Goal: Use online tool/utility: Utilize a website feature to perform a specific function

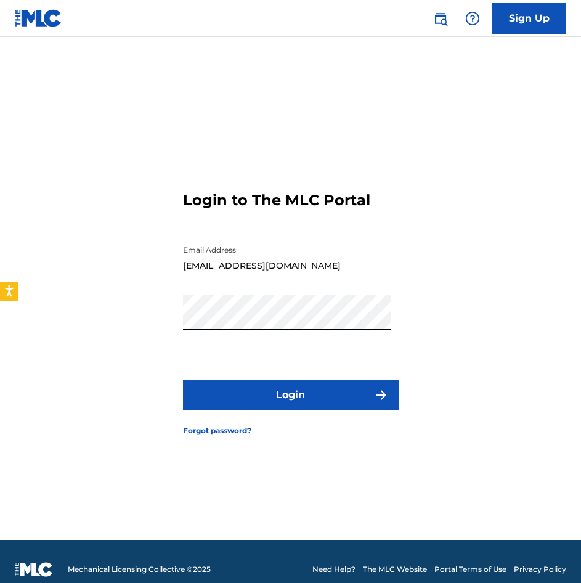
click at [263, 388] on button "Login" at bounding box center [291, 395] width 216 height 31
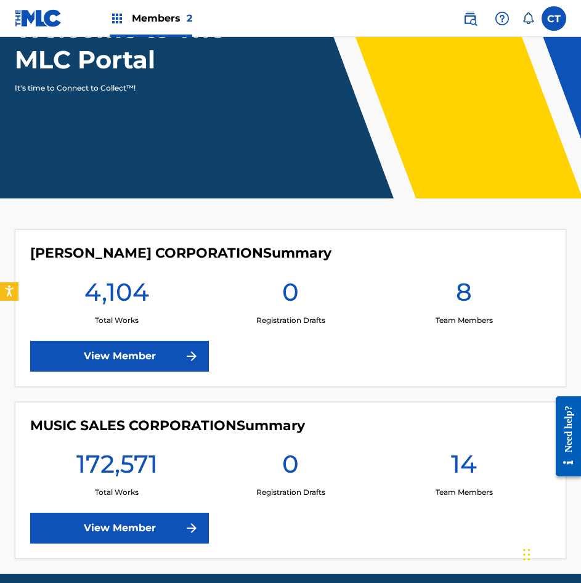
scroll to position [123, 0]
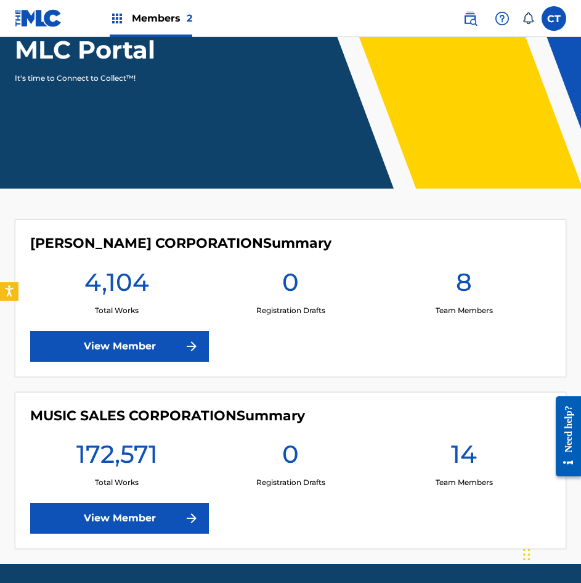
click at [165, 503] on link "View Member" at bounding box center [119, 518] width 179 height 31
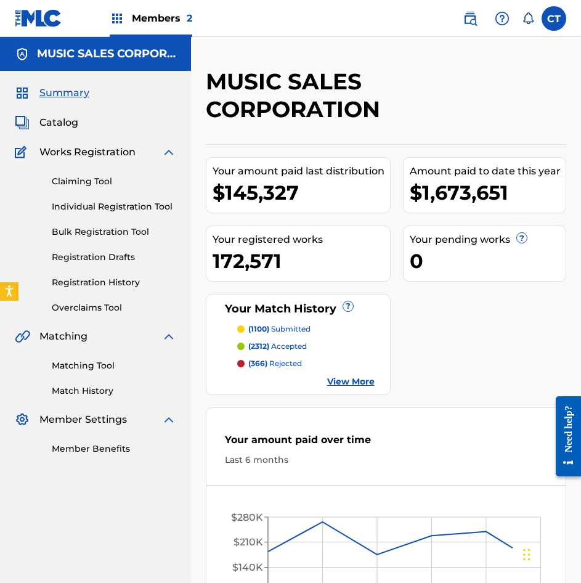
click at [79, 367] on link "Matching Tool" at bounding box center [114, 365] width 124 height 13
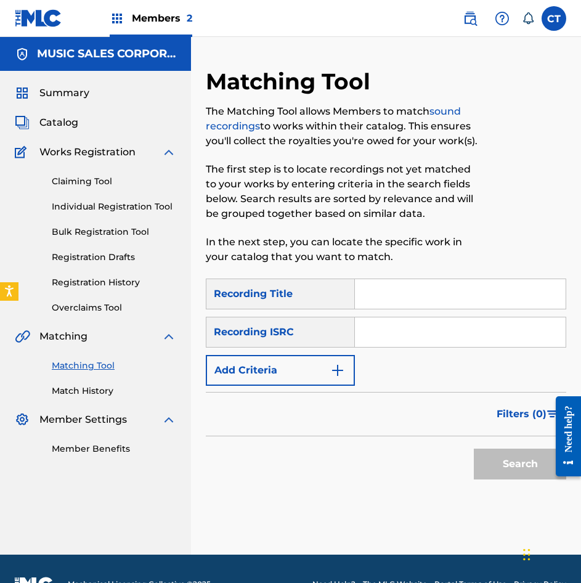
click at [394, 293] on input "Search Form" at bounding box center [460, 294] width 211 height 30
click at [364, 334] on input "Search Form" at bounding box center [460, 332] width 211 height 30
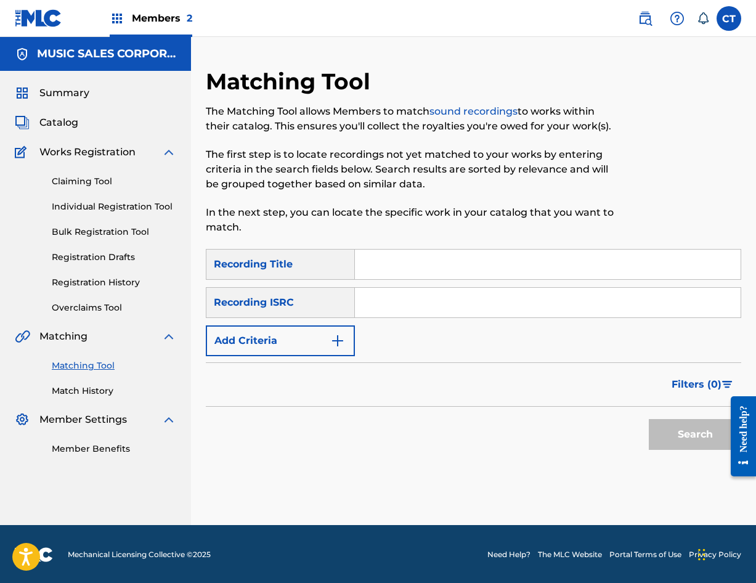
paste input "US65R0703802"
type input "US65R0703802"
click at [580, 429] on button "Search" at bounding box center [695, 434] width 92 height 31
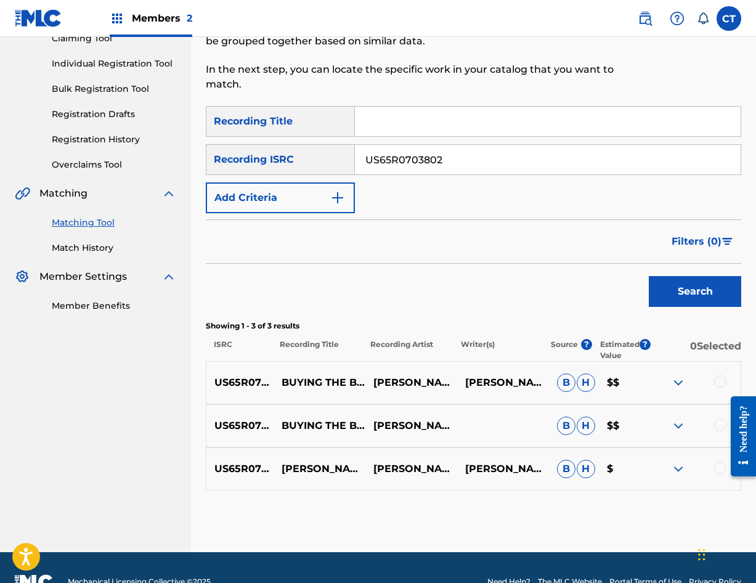
scroll to position [171, 0]
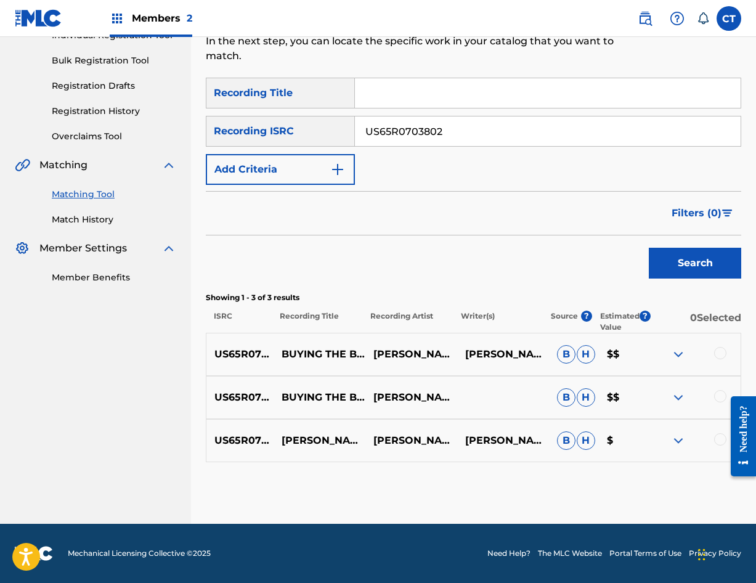
click at [580, 359] on div at bounding box center [720, 353] width 12 height 12
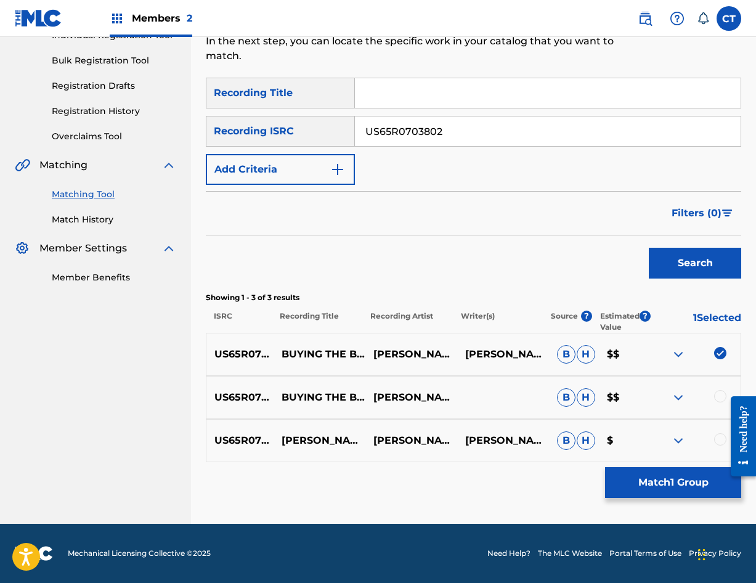
click at [580, 394] on div at bounding box center [720, 396] width 12 height 12
click at [580, 436] on div at bounding box center [720, 439] width 12 height 12
click at [580, 475] on button "Match 3 Groups" at bounding box center [673, 482] width 136 height 31
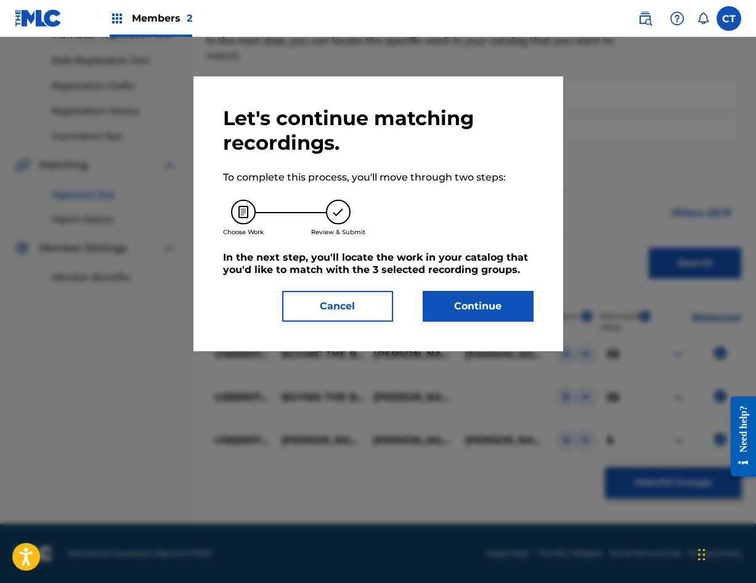
click at [470, 311] on button "Continue" at bounding box center [478, 306] width 111 height 31
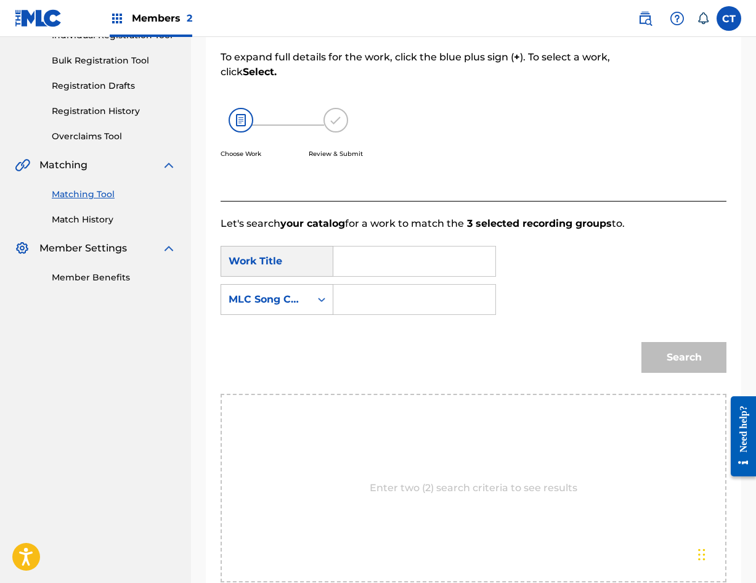
click at [375, 271] on input "Search Form" at bounding box center [414, 261] width 141 height 30
type input "buying the boat"
click at [253, 302] on div "MLC Song Code" at bounding box center [266, 299] width 75 height 15
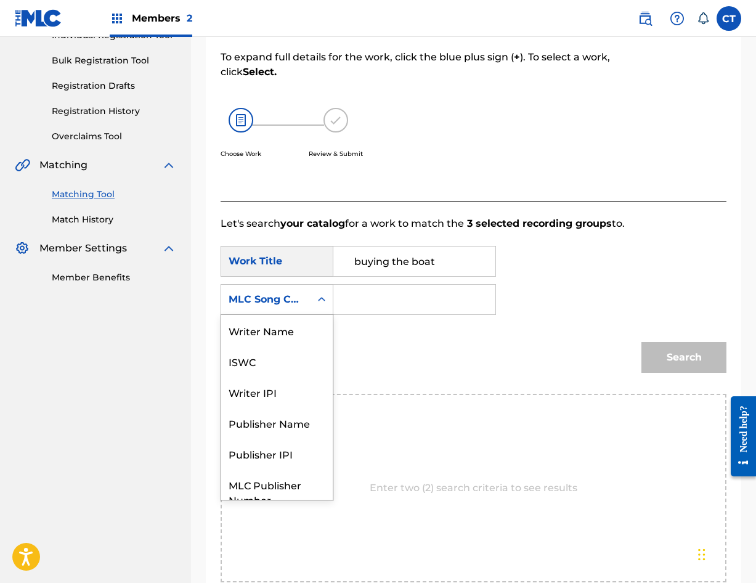
scroll to position [0, 0]
drag, startPoint x: 275, startPoint y: 325, endPoint x: 304, endPoint y: 321, distance: 29.3
click at [282, 325] on div "Writer Name" at bounding box center [277, 330] width 112 height 31
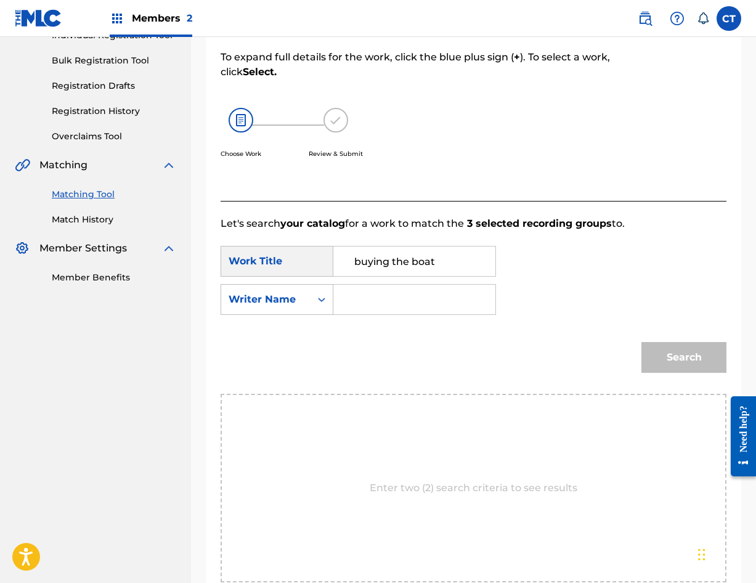
click at [444, 305] on input "Search Form" at bounding box center [414, 300] width 141 height 30
type input "glass"
click at [580, 342] on button "Search" at bounding box center [683, 357] width 85 height 31
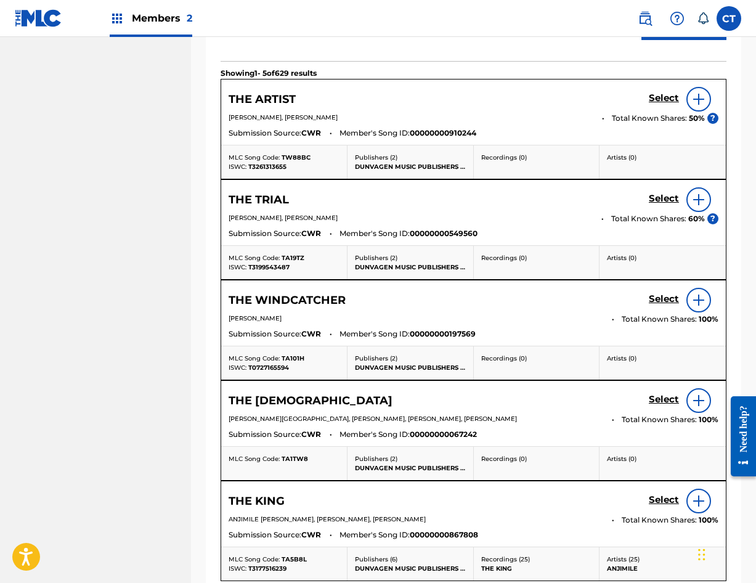
scroll to position [295, 0]
